Goal: Task Accomplishment & Management: Complete application form

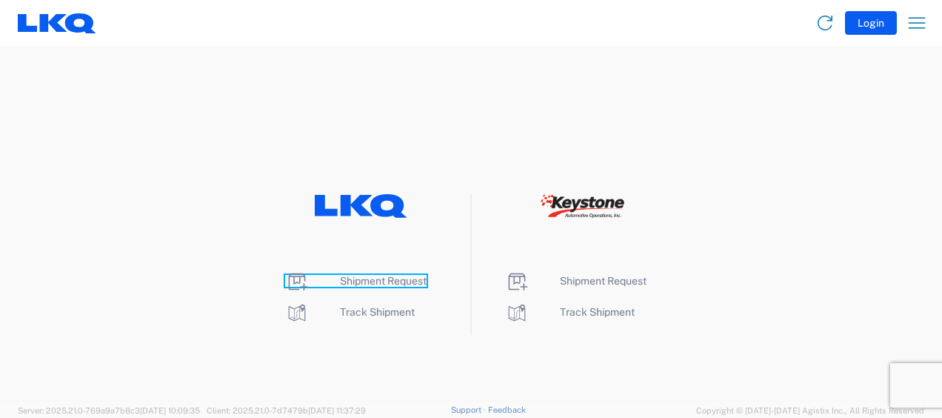
click at [379, 278] on span "Shipment Request" at bounding box center [383, 281] width 87 height 12
click at [379, 281] on span "Shipment Request" at bounding box center [383, 281] width 87 height 12
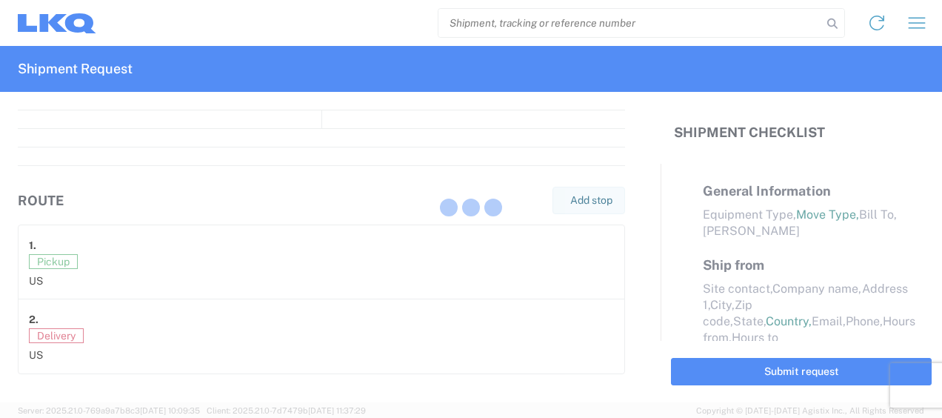
select select "FULL"
select select "LBS"
select select "IN"
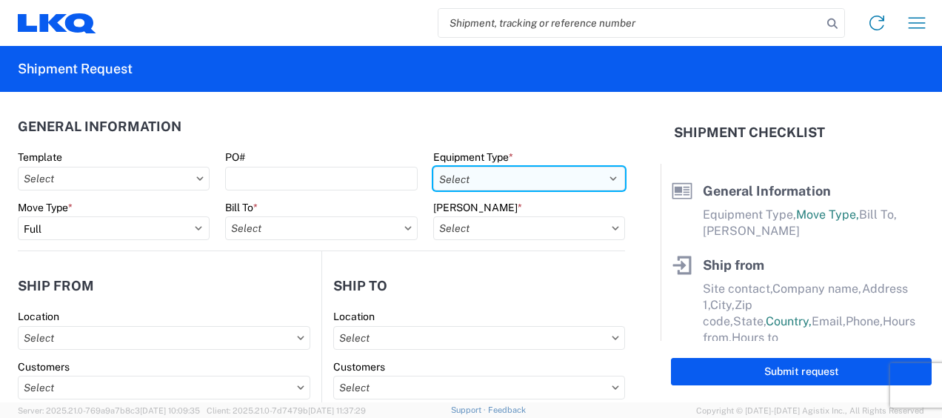
click at [566, 176] on select "Select 53’ Dry Van Flatbed Dropdeck (van) Lowboy (flatbed) Rail" at bounding box center [529, 179] width 192 height 24
select select "STDV"
click at [433, 167] on select "Select 53’ Dry Van Flatbed Dropdeck (van) Lowboy (flatbed) Rail" at bounding box center [529, 179] width 192 height 24
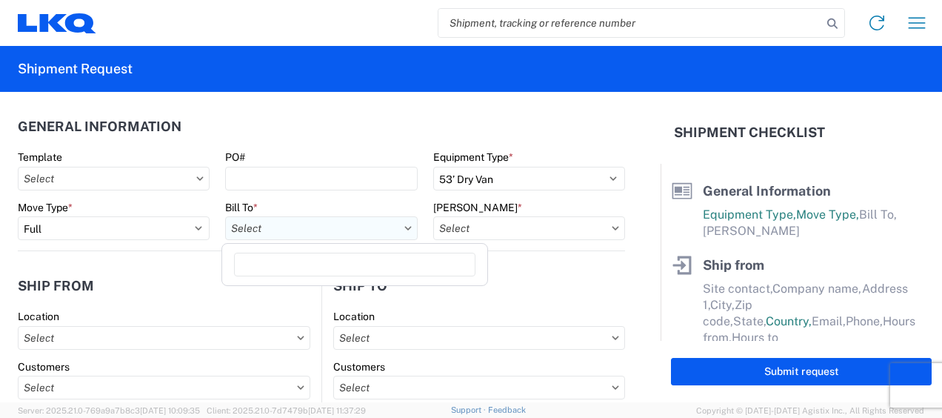
click at [320, 230] on input "text" at bounding box center [321, 228] width 192 height 24
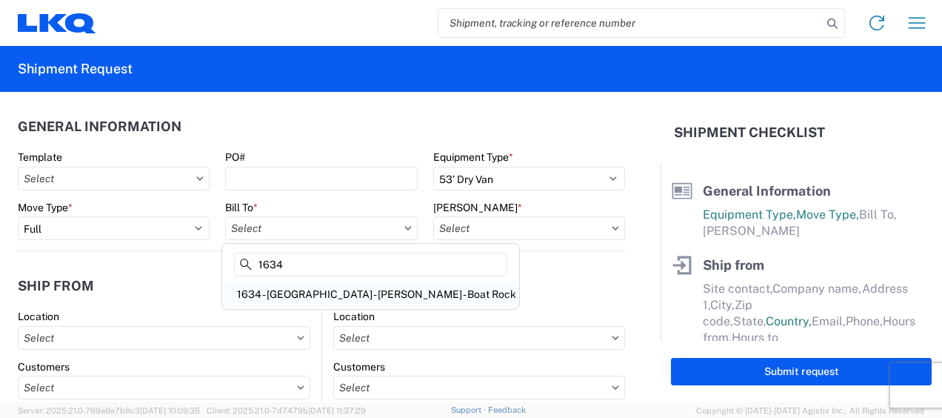
type input "1634"
click at [311, 292] on div "1634 - [GEOGRAPHIC_DATA] - [PERSON_NAME] - Boat Rock" at bounding box center [370, 294] width 291 height 24
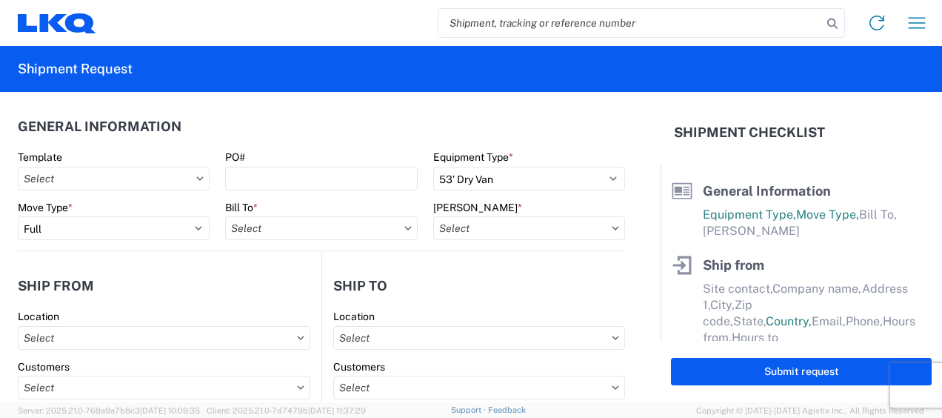
type input "1634 - [GEOGRAPHIC_DATA] - [PERSON_NAME] - Boat Rock"
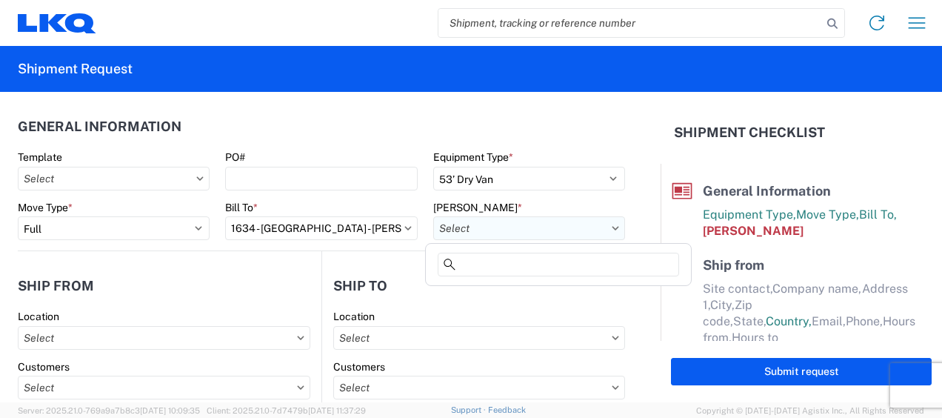
click at [548, 228] on input "text" at bounding box center [529, 228] width 192 height 24
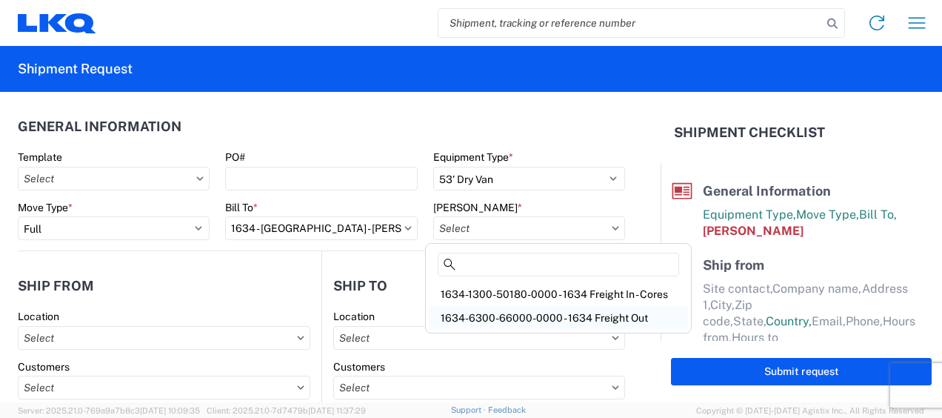
click at [549, 318] on div "1634-6300-66000-0000 - 1634 Freight Out" at bounding box center [558, 318] width 259 height 24
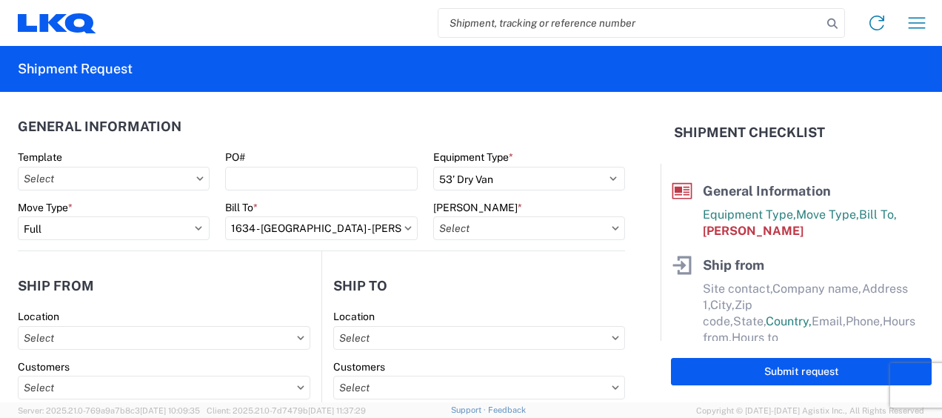
type input "1634-6300-66000-0000 - 1634 Freight Out"
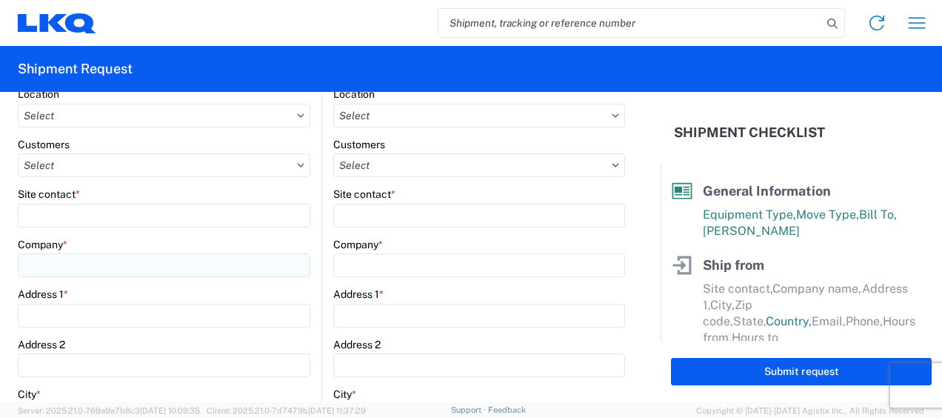
scroll to position [148, 0]
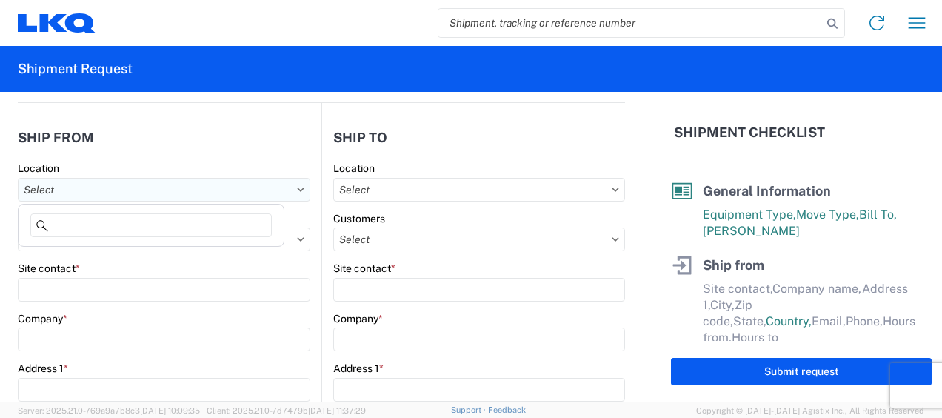
click at [125, 190] on input "text" at bounding box center [164, 190] width 292 height 24
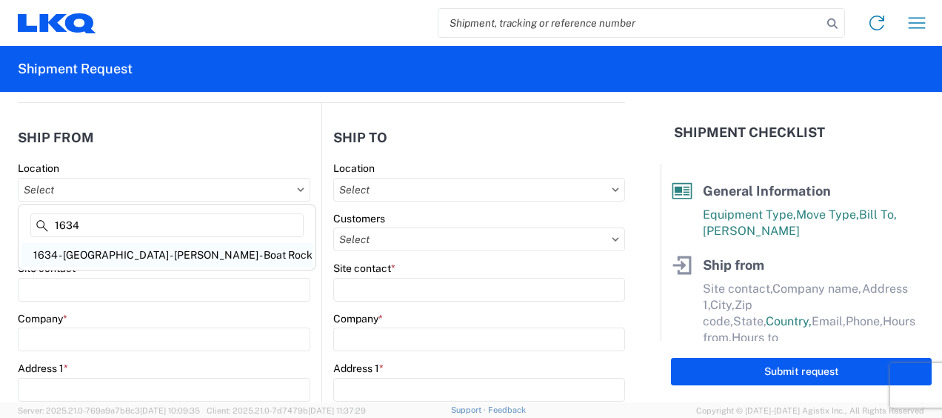
type input "1634"
click at [112, 252] on div "1634 - [GEOGRAPHIC_DATA] - [PERSON_NAME] - Boat Rock" at bounding box center [166, 255] width 291 height 24
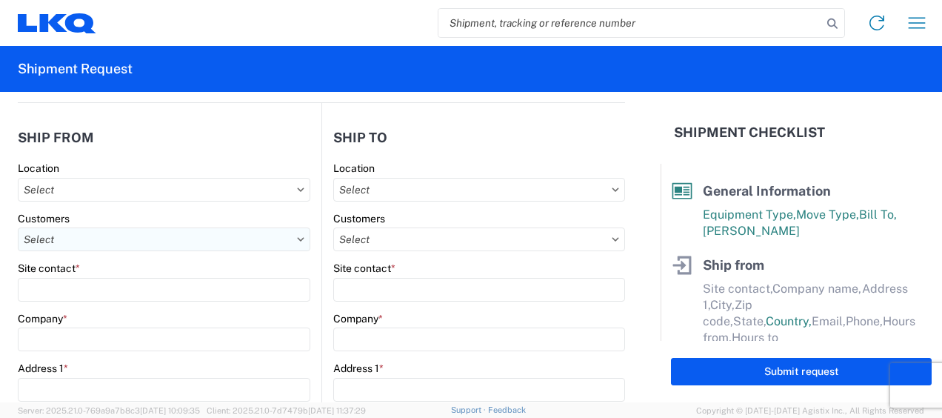
type input "1634 - [GEOGRAPHIC_DATA] - [PERSON_NAME] - Boat Rock"
type input "LKQ Corporation"
type input "[STREET_ADDRESS]"
type input "[GEOGRAPHIC_DATA]"
type input "30336"
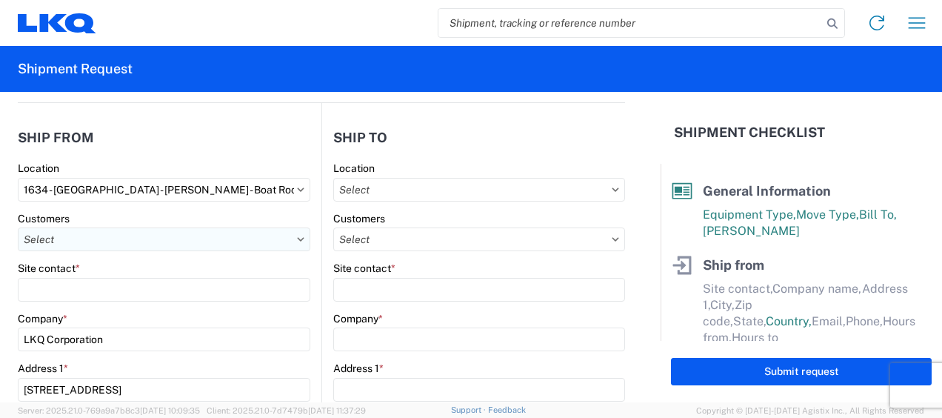
select select "GA"
select select "US"
type input "[PHONE_NUMBER]"
type input "00:00"
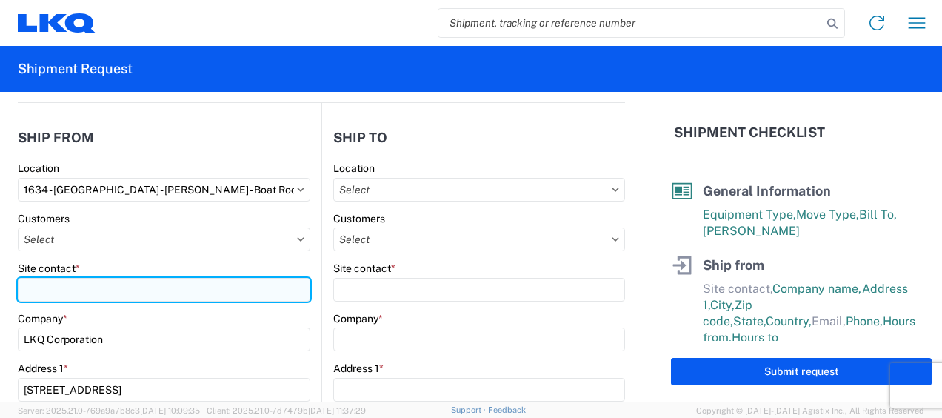
click at [88, 287] on input "Site contact *" at bounding box center [164, 290] width 292 height 24
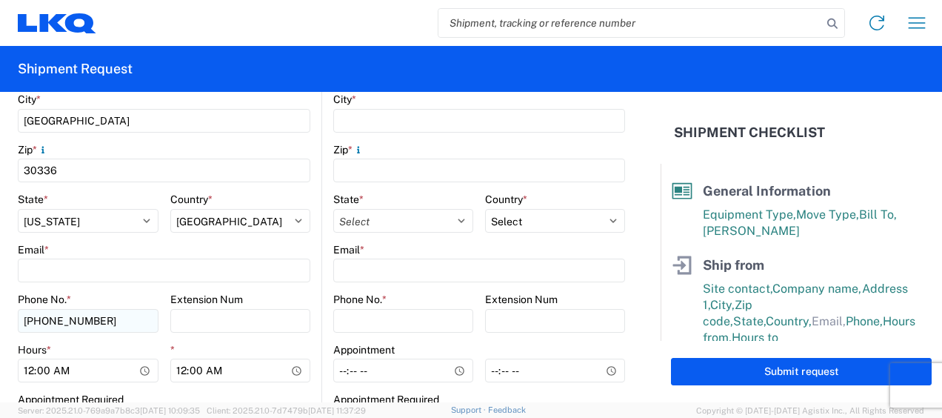
scroll to position [518, 0]
type input "[PERSON_NAME]"
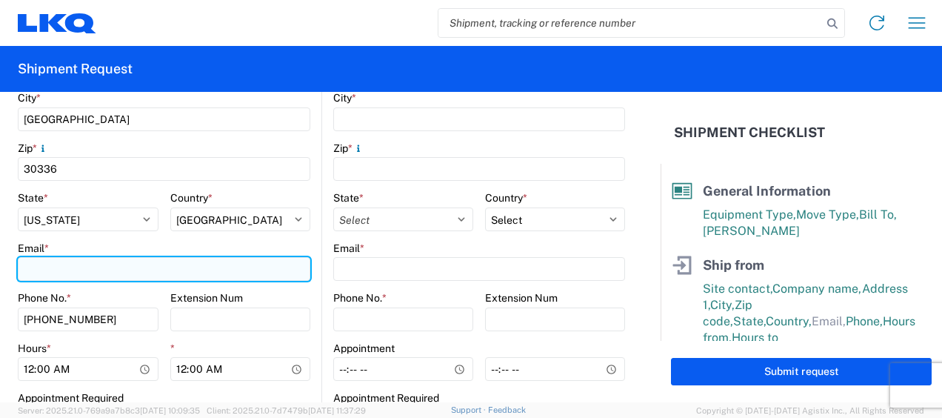
click at [90, 274] on input "Email *" at bounding box center [164, 269] width 292 height 24
type input "[EMAIL_ADDRESS][DOMAIN_NAME]"
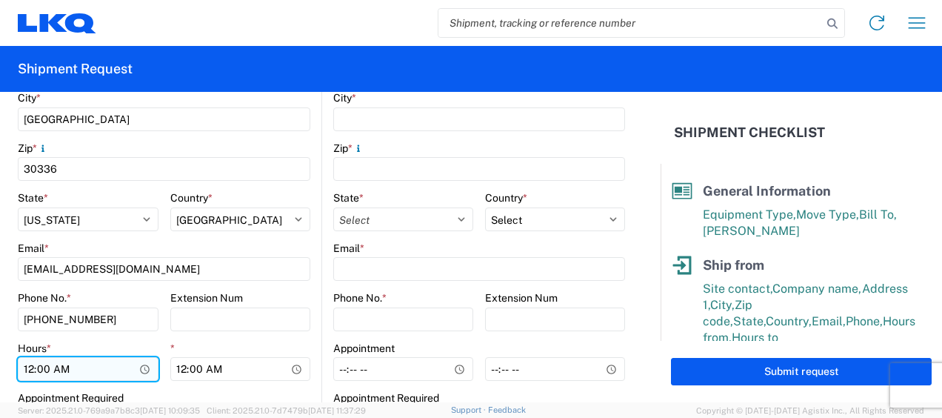
click at [27, 370] on input "00:00" at bounding box center [88, 369] width 141 height 24
type input "08:00"
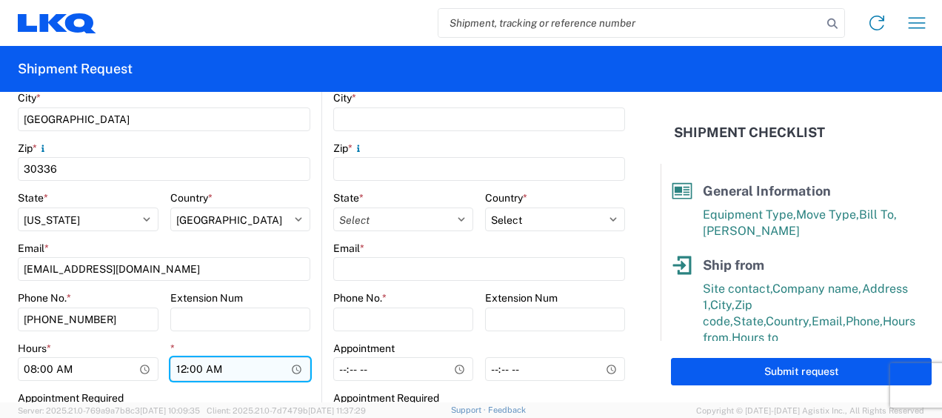
click at [177, 369] on input "00:00" at bounding box center [240, 369] width 141 height 24
click at [208, 369] on input "01:00" at bounding box center [240, 369] width 141 height 24
type input "13:00"
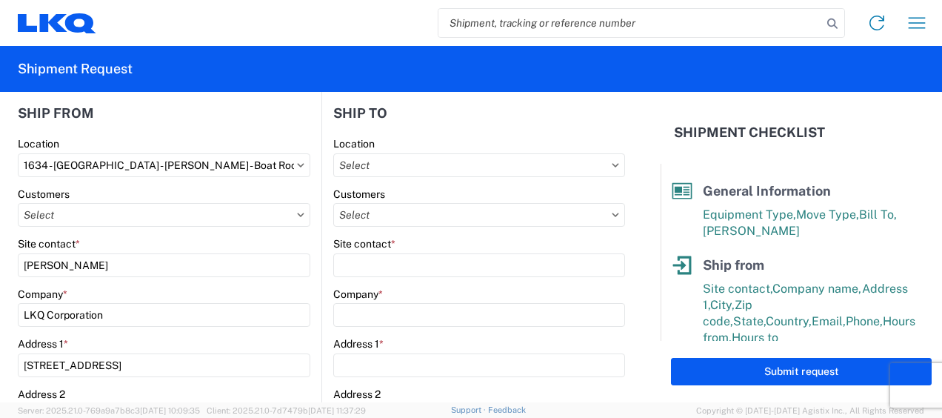
scroll to position [148, 0]
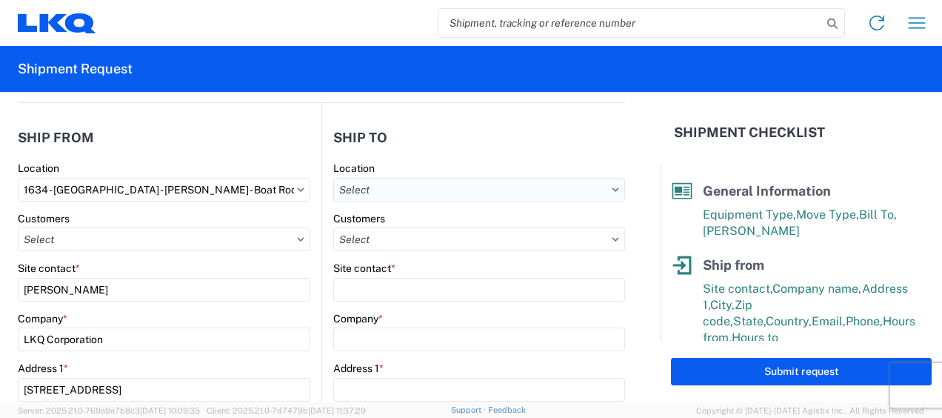
click at [536, 187] on input "text" at bounding box center [479, 190] width 292 height 24
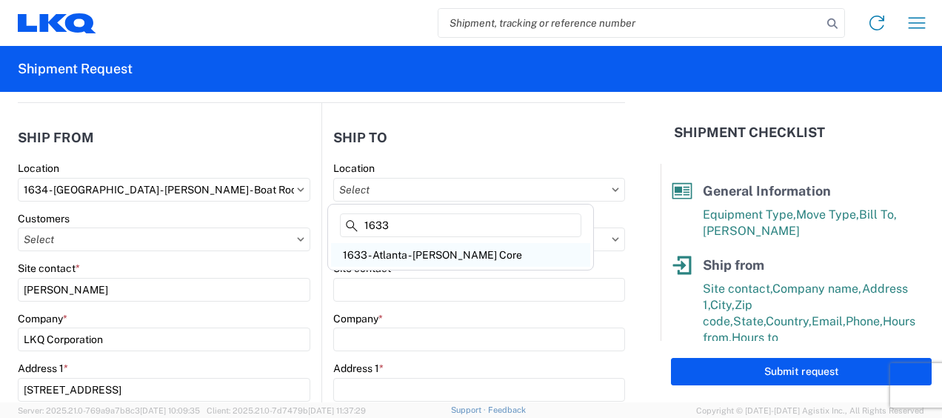
type input "1633"
click at [421, 250] on div "1633 - Atlanta - [PERSON_NAME] Core" at bounding box center [460, 255] width 259 height 24
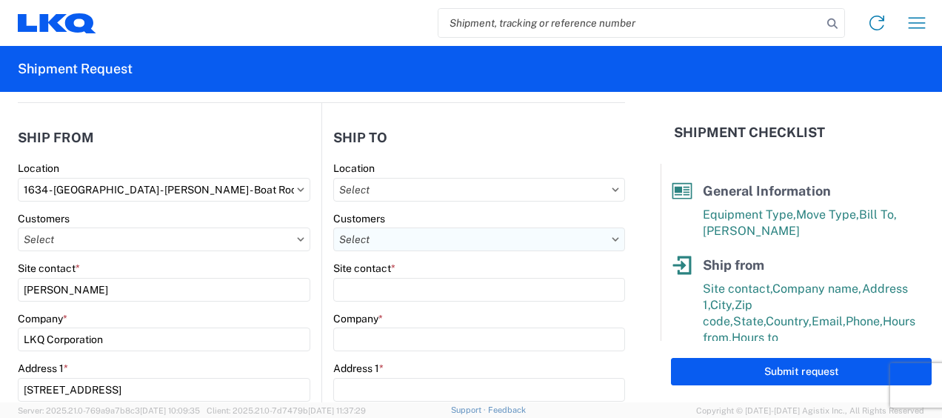
type input "1633 - Atlanta - [PERSON_NAME] Core"
type input "LKQ Corporation"
type input "[STREET_ADDRESS][PERSON_NAME][PERSON_NAME]"
type input "[GEOGRAPHIC_DATA]"
type input "30336"
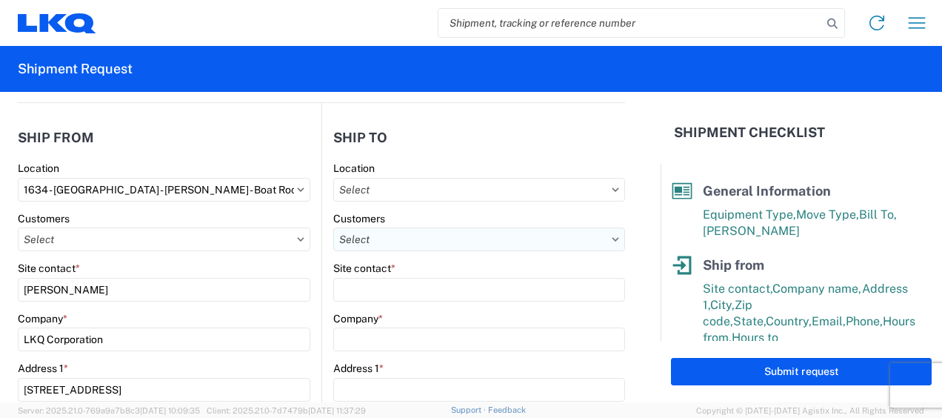
select select "US"
type input "[PHONE_NUMBER]"
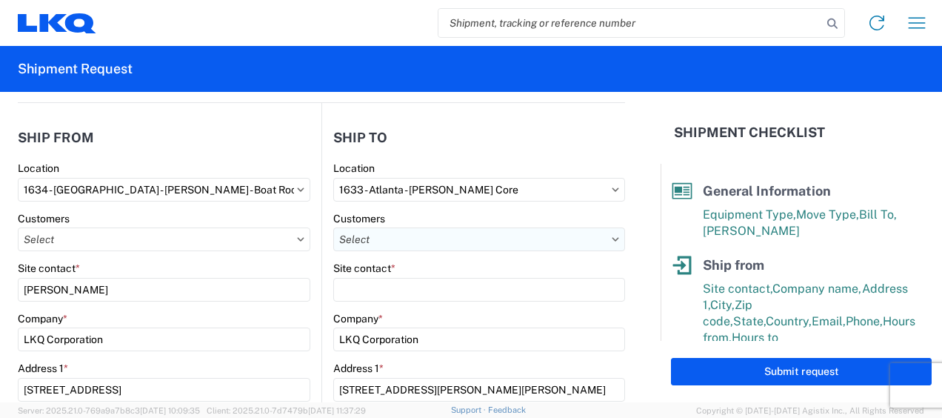
select select
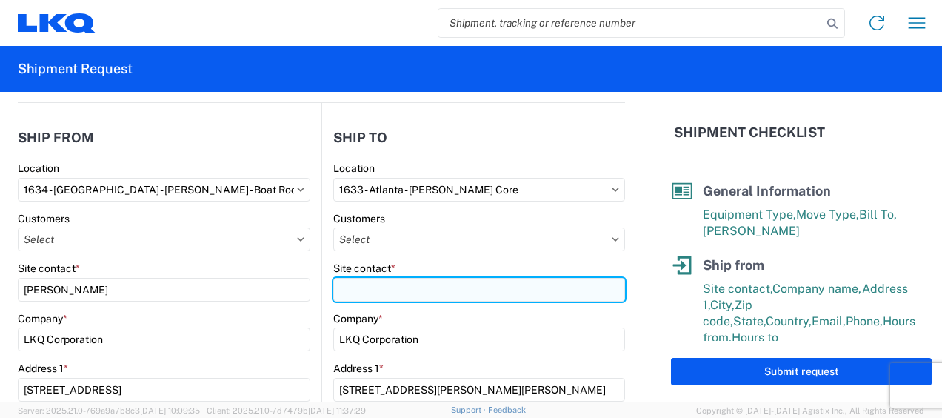
click at [376, 287] on input "Site contact *" at bounding box center [479, 290] width 292 height 24
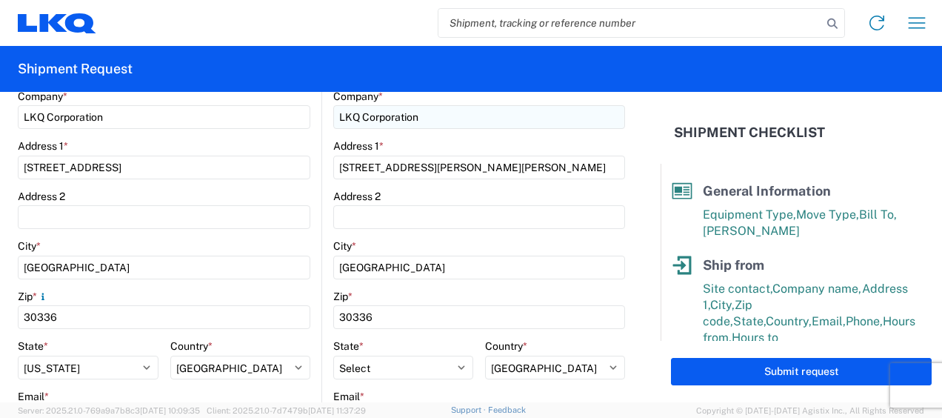
scroll to position [592, 0]
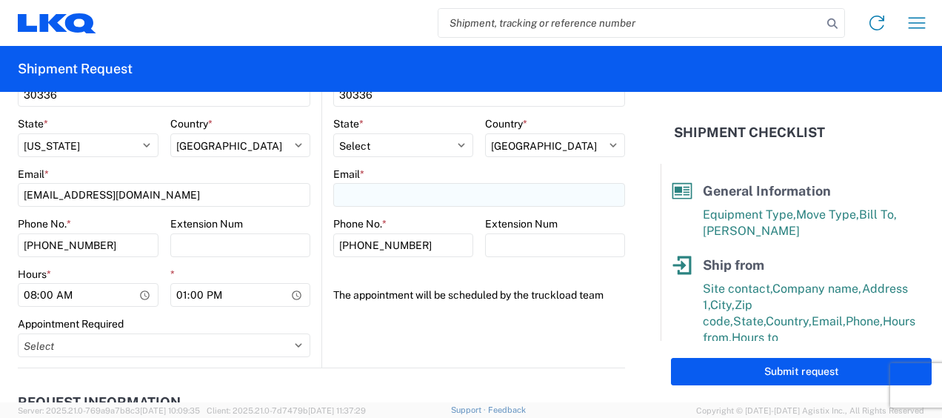
type input "[PERSON_NAME]"
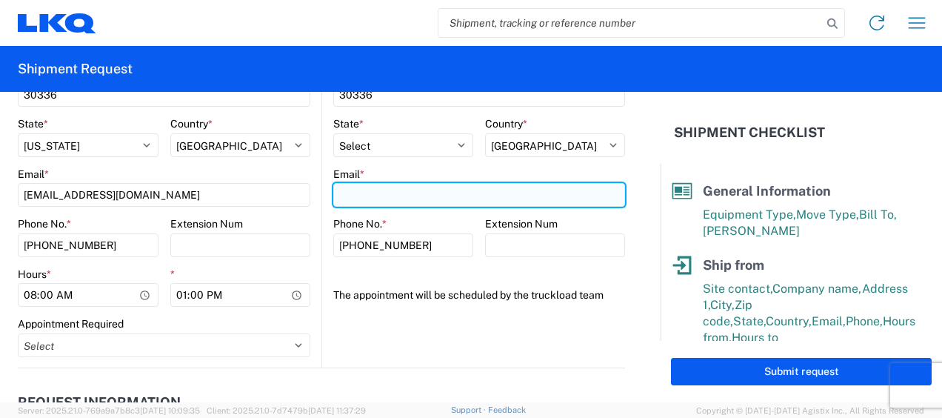
click at [407, 190] on input "Email *" at bounding box center [479, 195] width 292 height 24
type input "[EMAIL_ADDRESS][DOMAIN_NAME]"
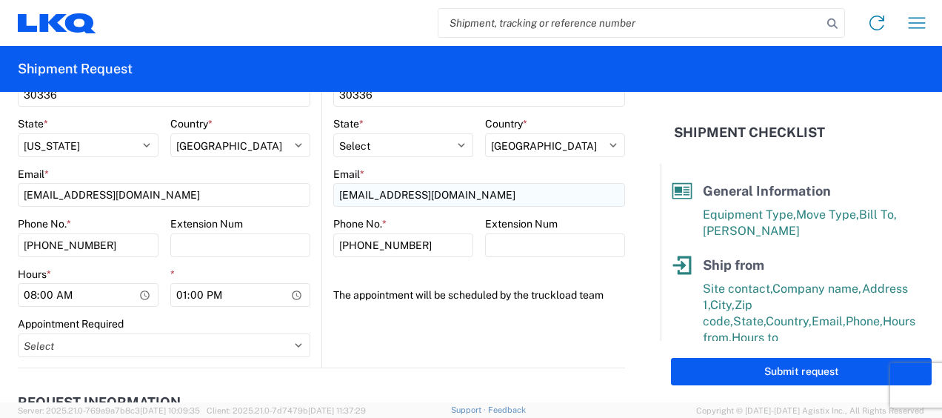
type input "[PERSON_NAME]"
type input "[EMAIL_ADDRESS][DOMAIN_NAME]"
type input "6783998501"
type input "[DATE]"
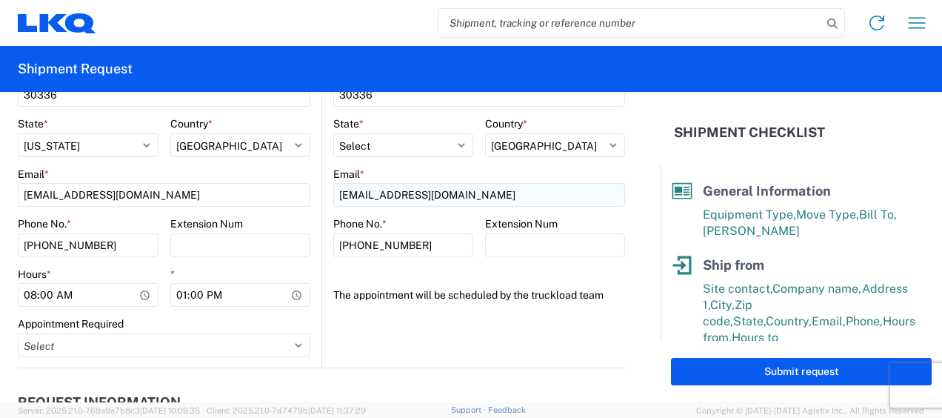
type input "44000"
type input "14"
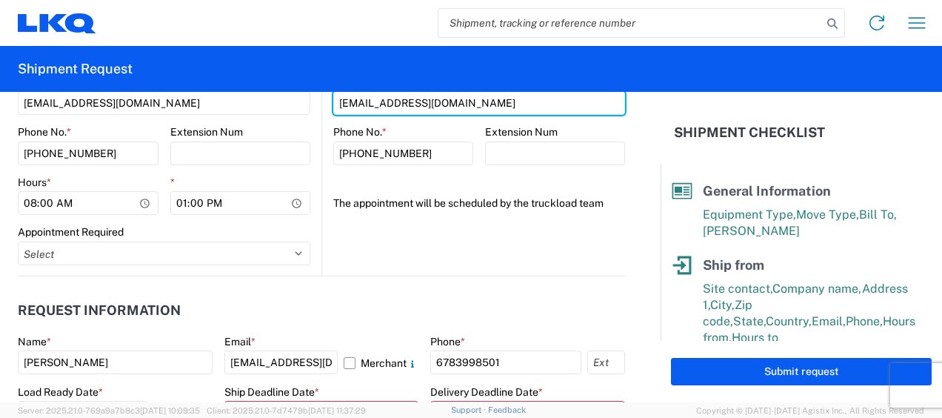
scroll to position [814, 0]
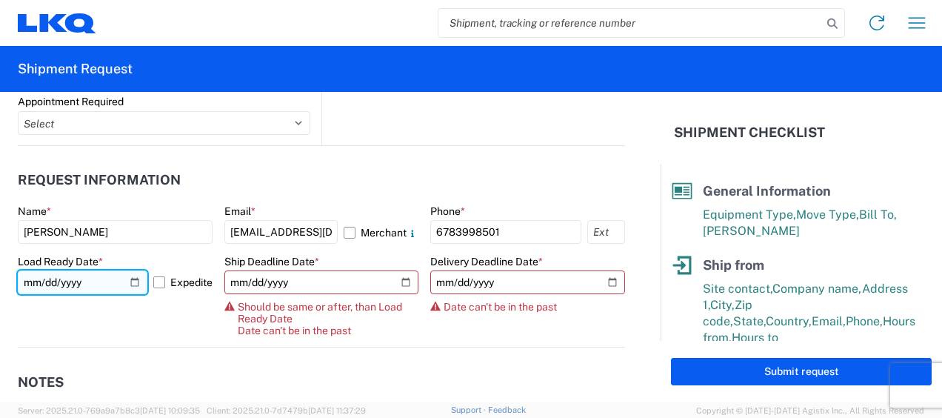
click at [45, 281] on input "[DATE]" at bounding box center [83, 282] width 130 height 24
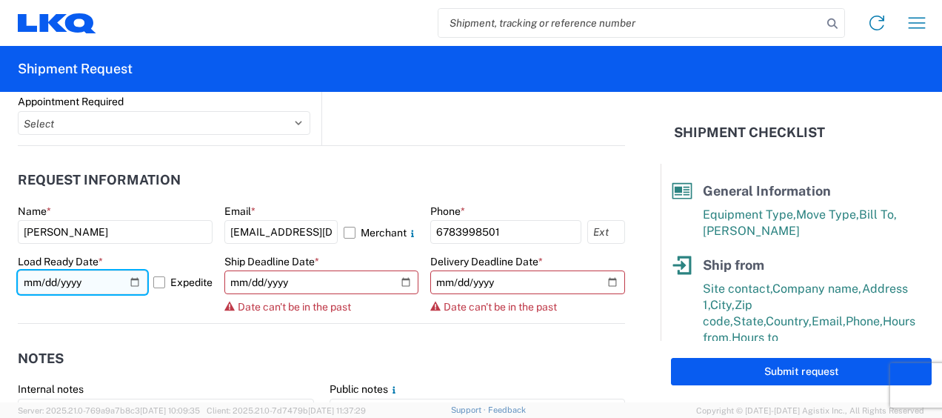
type input "[DATE]"
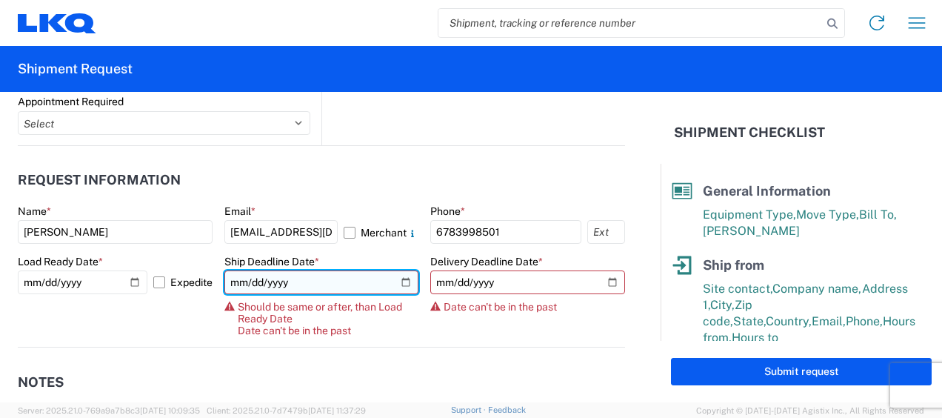
click at [247, 278] on input "[DATE]" at bounding box center [321, 282] width 195 height 24
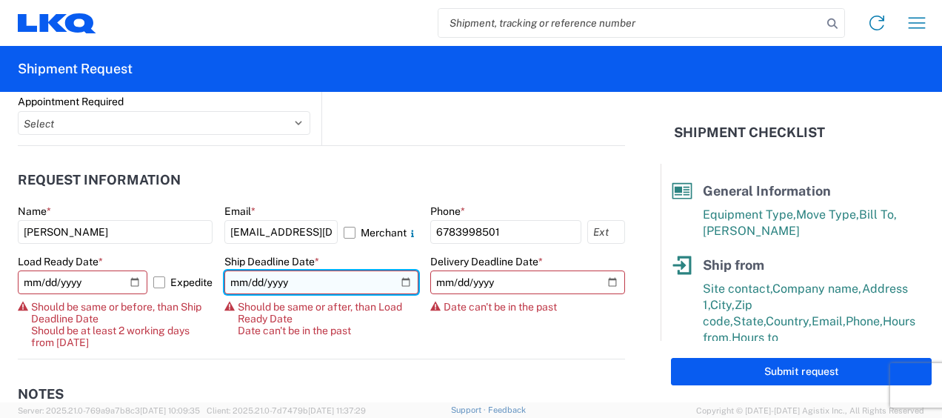
type input "[DATE]"
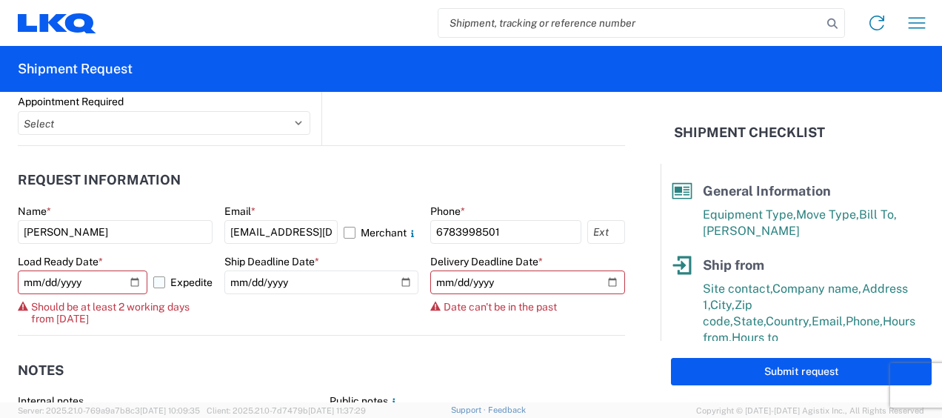
click at [154, 278] on label "Expedite" at bounding box center [182, 282] width 59 height 24
click at [0, 0] on input "Expedite" at bounding box center [0, 0] width 0 height 0
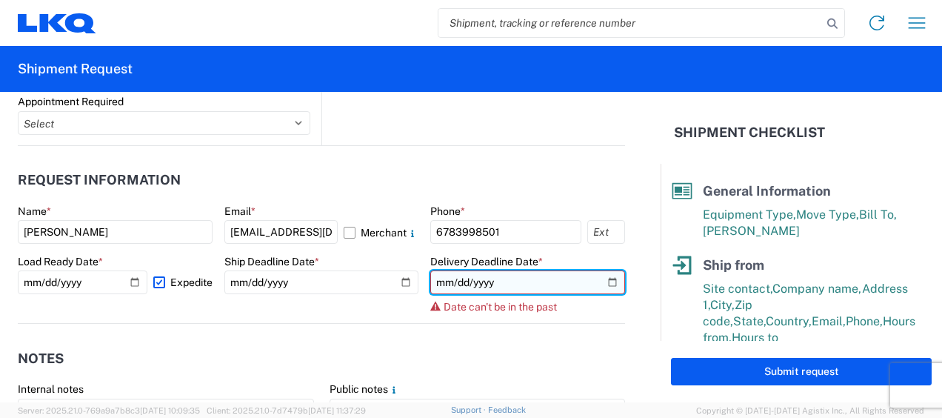
click at [449, 278] on input "[DATE]" at bounding box center [527, 282] width 195 height 24
type input "[DATE]"
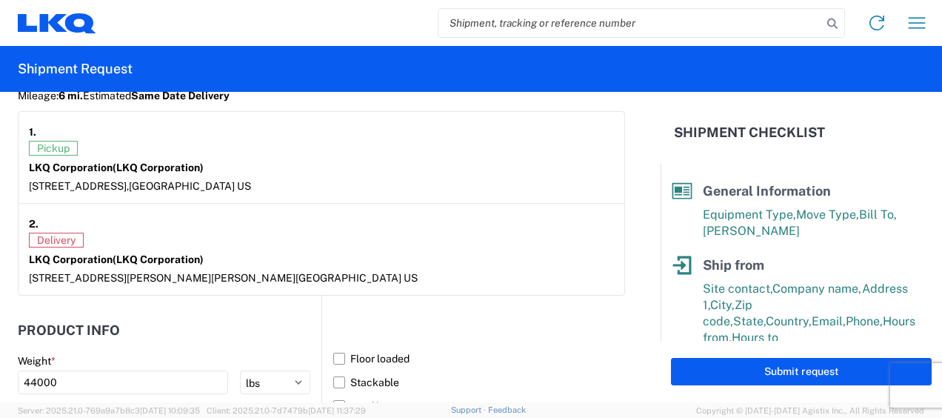
scroll to position [1333, 0]
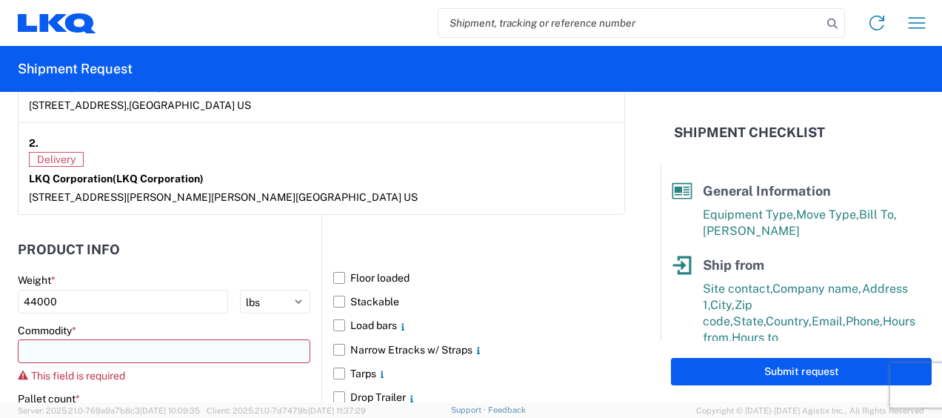
click at [182, 342] on input at bounding box center [164, 351] width 292 height 24
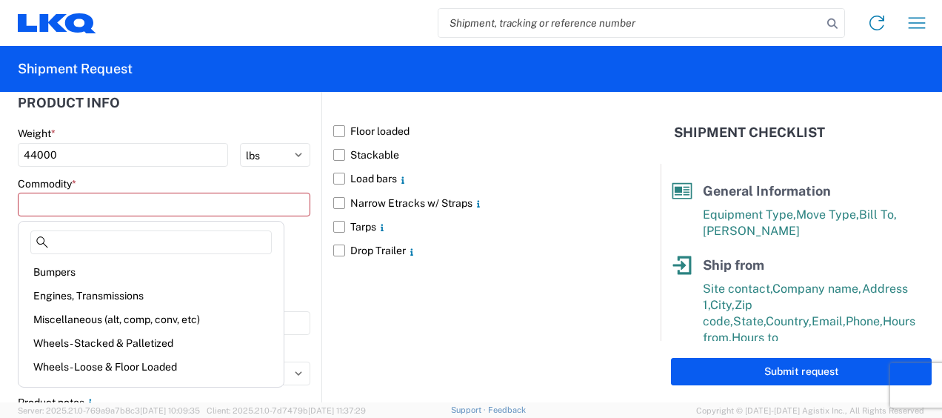
scroll to position [1481, 0]
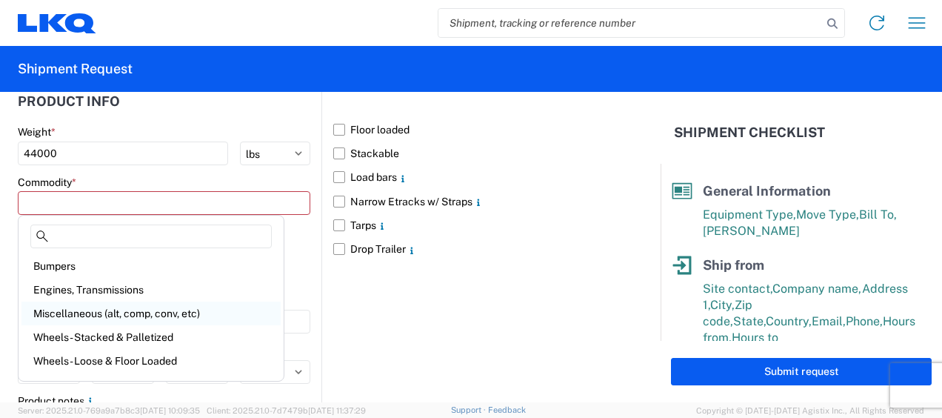
click at [105, 312] on div "Miscellaneous (alt, comp, conv, etc)" at bounding box center [150, 313] width 259 height 24
type input "Miscellaneous (alt, comp, conv, etc)"
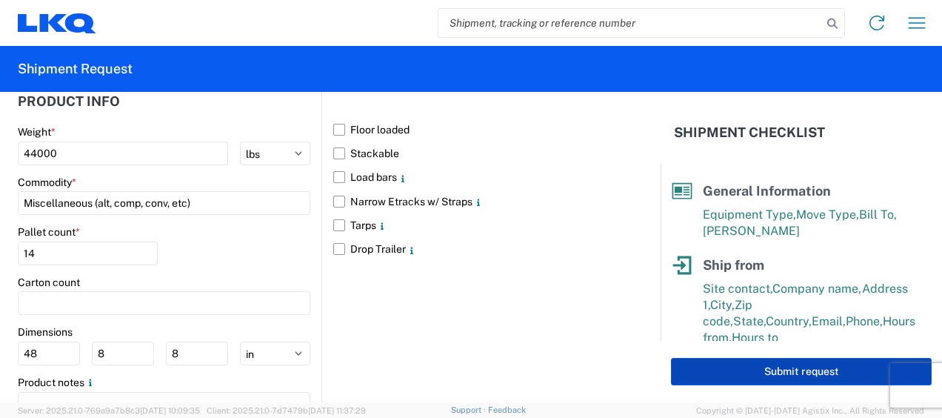
click at [789, 373] on button "Submit request" at bounding box center [801, 371] width 261 height 27
